Goal: Task Accomplishment & Management: Manage account settings

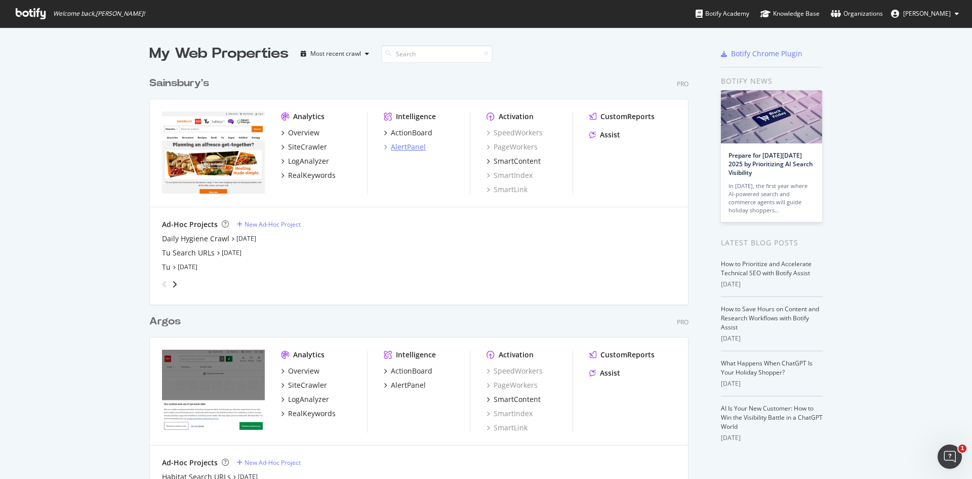
click at [409, 151] on div "AlertPanel" at bounding box center [408, 147] width 35 height 10
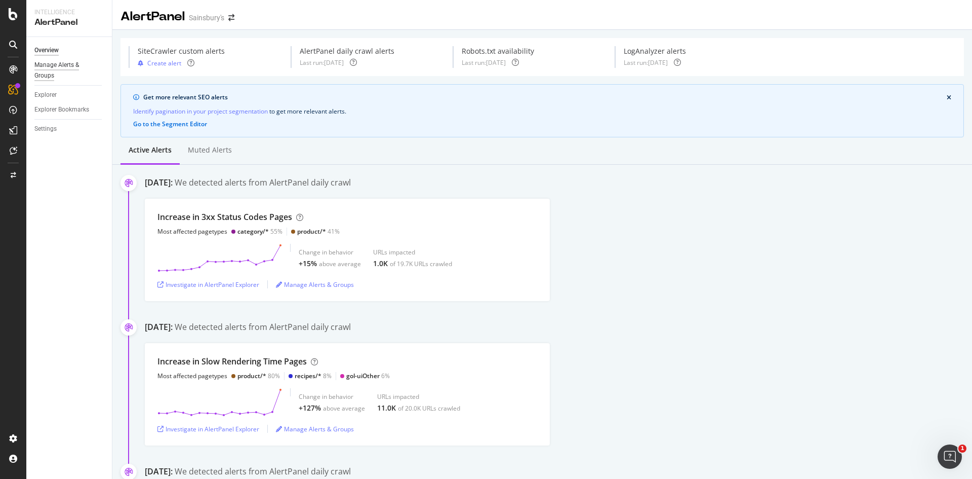
click at [61, 66] on div "Manage Alerts & Groups" at bounding box center [64, 70] width 61 height 21
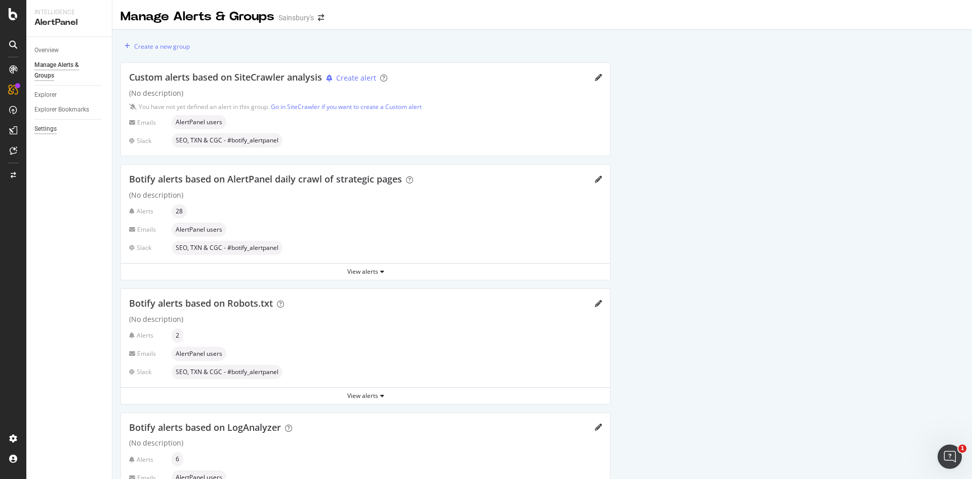
click at [55, 129] on div "Settings" at bounding box center [45, 129] width 22 height 11
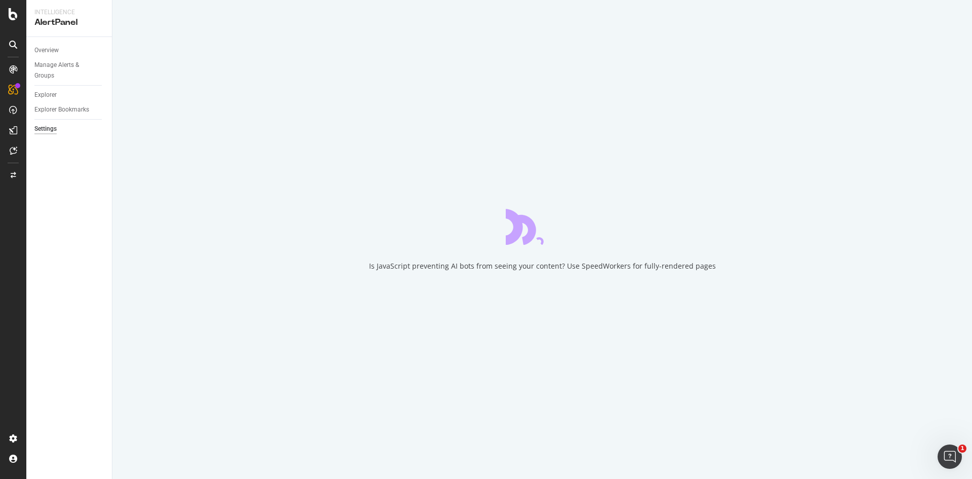
select select "01"
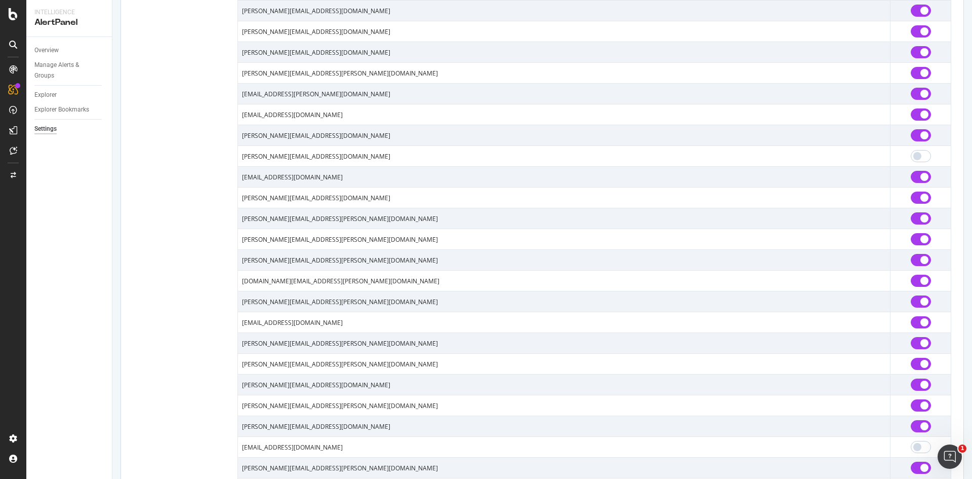
scroll to position [1068, 0]
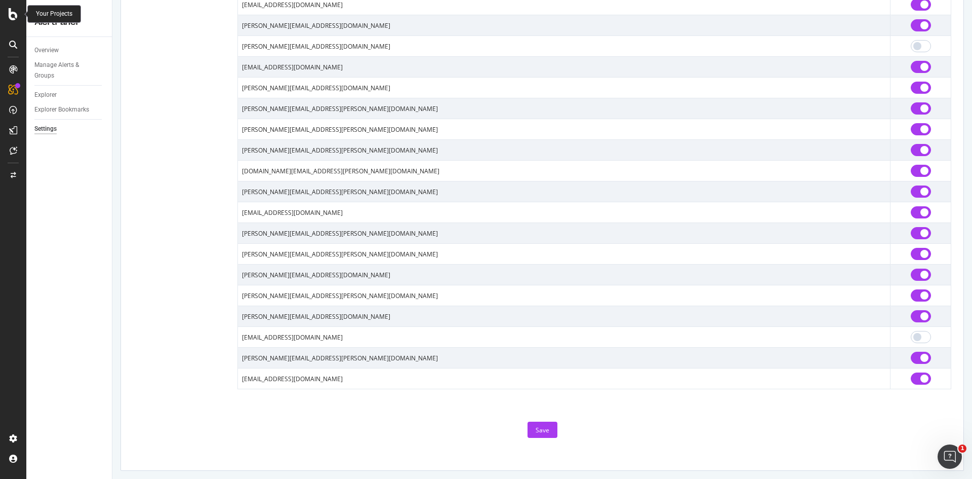
click at [17, 14] on icon at bounding box center [13, 14] width 9 height 12
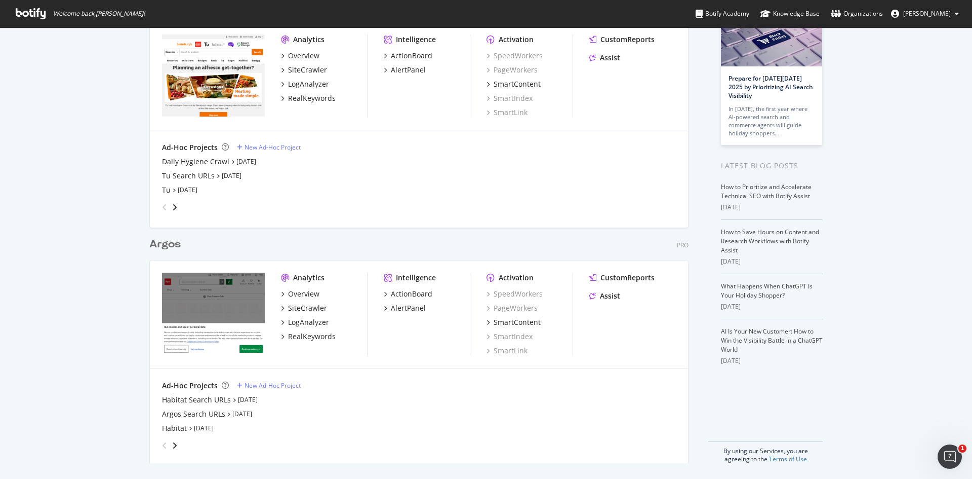
scroll to position [77, 0]
click at [399, 309] on div "AlertPanel" at bounding box center [408, 307] width 35 height 10
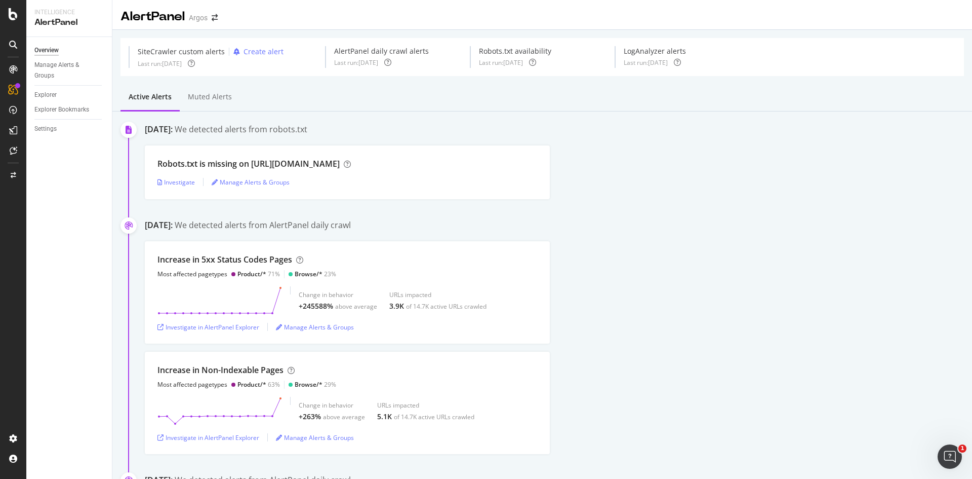
click at [622, 320] on div "Increase in 5xx Status Codes Pages Most affected pagetypes Product/* 71% Browse…" at bounding box center [558, 292] width 827 height 102
click at [64, 128] on link "Settings" at bounding box center [69, 129] width 70 height 11
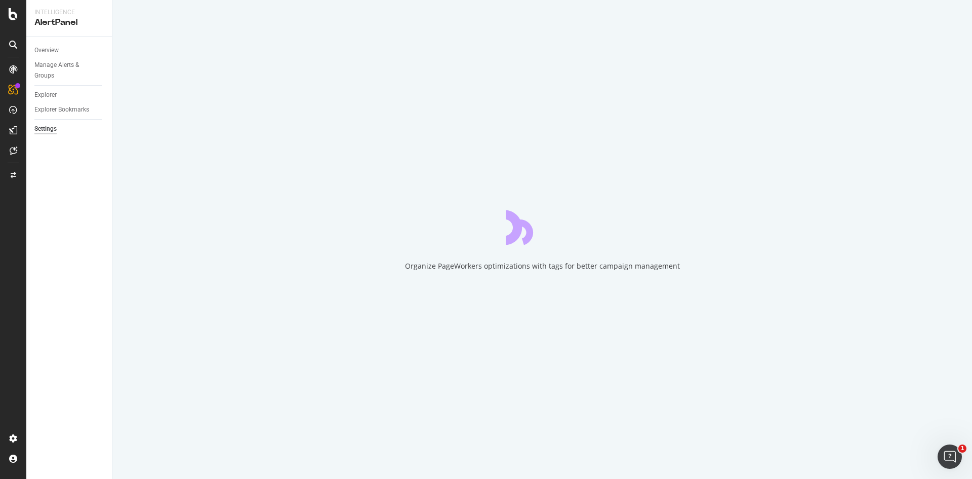
select select "06"
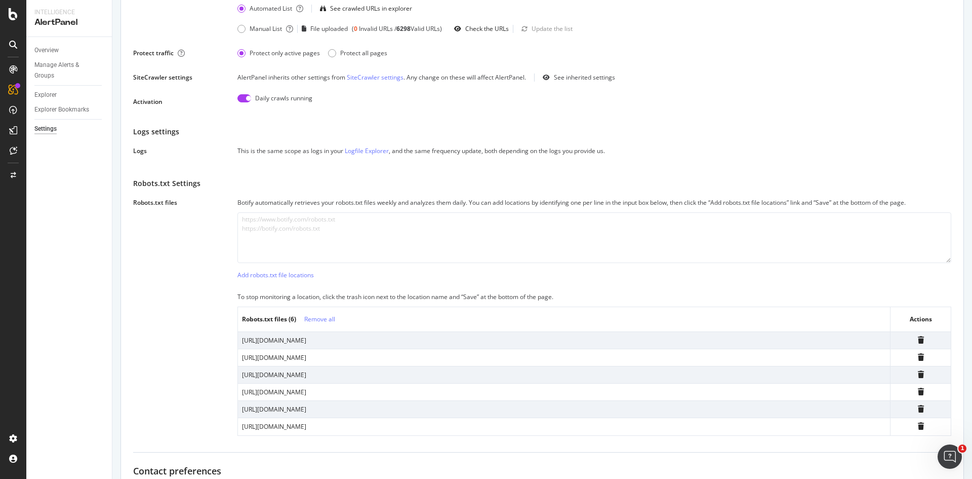
scroll to position [89, 0]
